Goal: Subscribe to service/newsletter

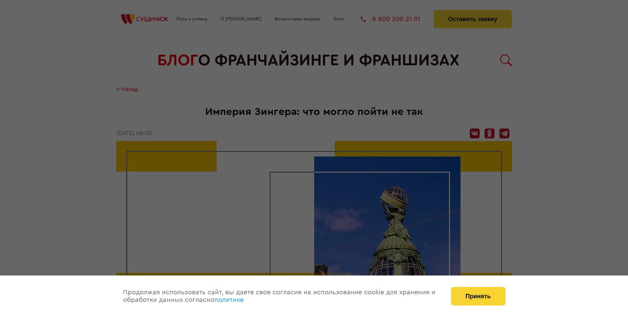
scroll to position [916, 0]
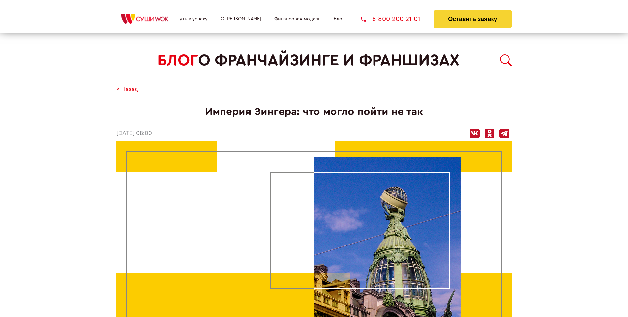
scroll to position [916, 0]
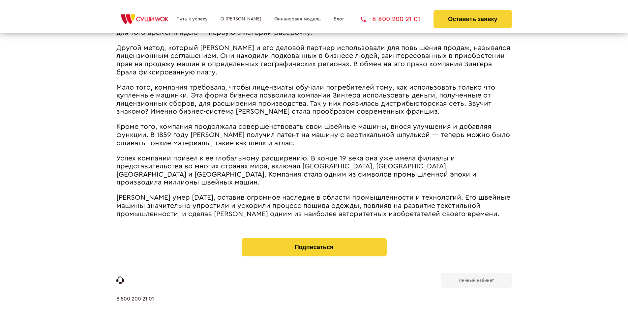
click at [476, 278] on b "Личный кабинет" at bounding box center [476, 280] width 35 height 4
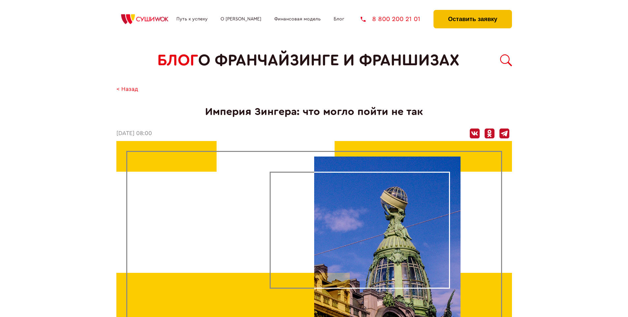
click at [473, 12] on button "Оставить заявку" at bounding box center [473, 19] width 78 height 18
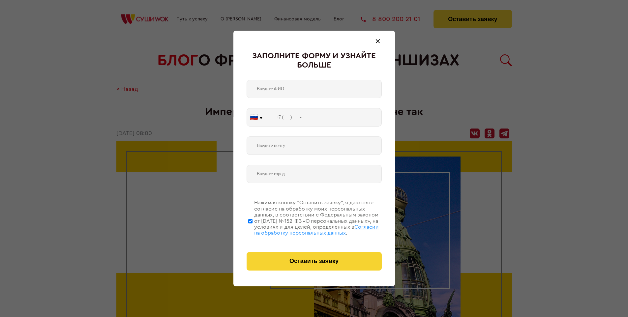
click at [306, 229] on span "Согласии на обработку персональных данных" at bounding box center [316, 230] width 125 height 11
click at [253, 229] on input "Нажимая кнопку “Оставить заявку”, я даю свое согласие на обработку моих персона…" at bounding box center [250, 221] width 4 height 53
checkbox input "false"
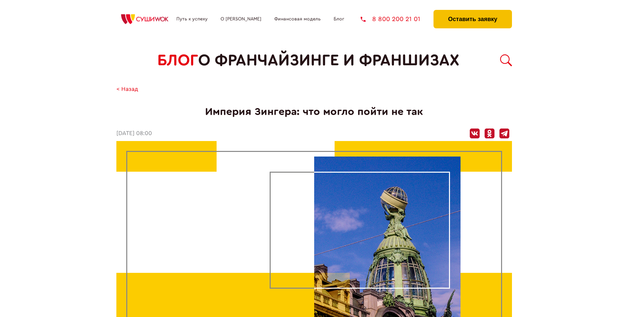
click at [473, 12] on button "Оставить заявку" at bounding box center [473, 19] width 78 height 18
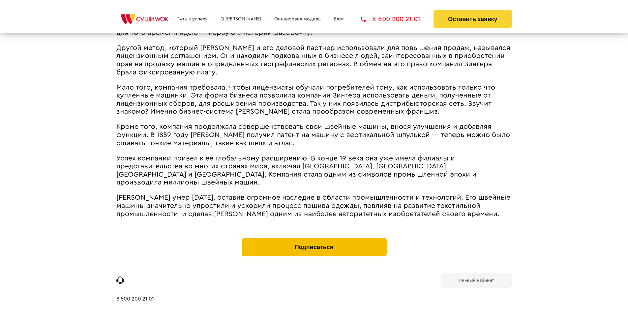
click at [314, 238] on button "Подписаться" at bounding box center [314, 247] width 145 height 18
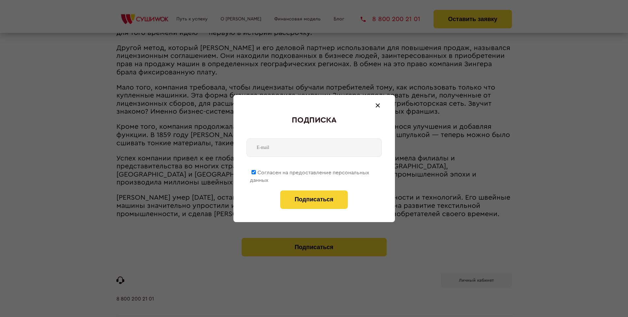
click at [310, 171] on span "Согласен на предоставление персональных данных" at bounding box center [309, 176] width 119 height 13
click at [256, 171] on input "Согласен на предоставление персональных данных" at bounding box center [254, 172] width 4 height 4
checkbox input "false"
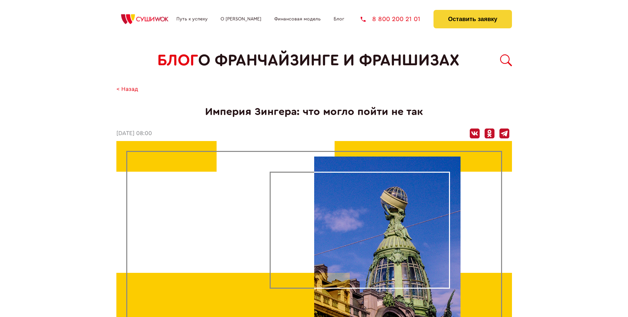
scroll to position [916, 0]
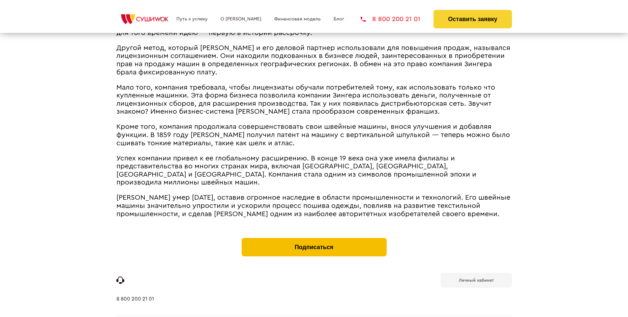
click at [314, 238] on button "Подписаться" at bounding box center [314, 247] width 145 height 18
